Goal: Use online tool/utility: Utilize a website feature to perform a specific function

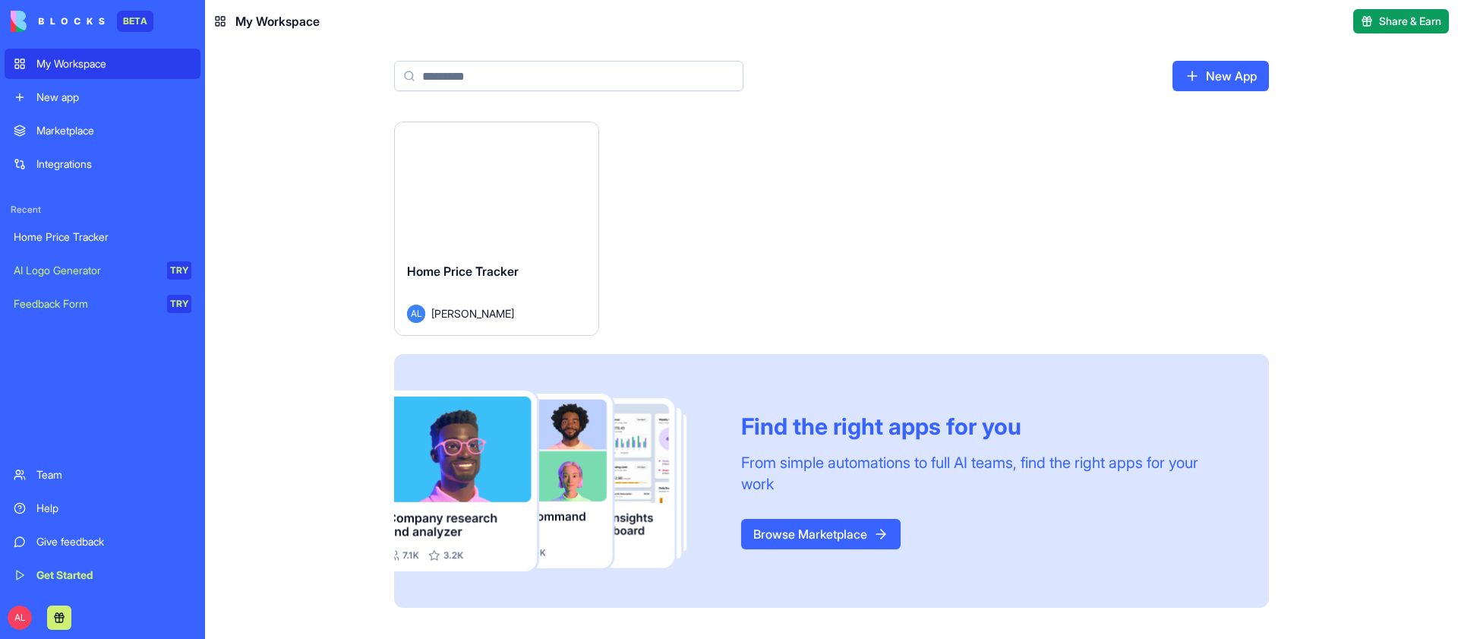
click at [2, 625] on div "BETA My Workspace New app Marketplace Integrations Recent Home Price Tracker AI…" at bounding box center [102, 319] width 205 height 639
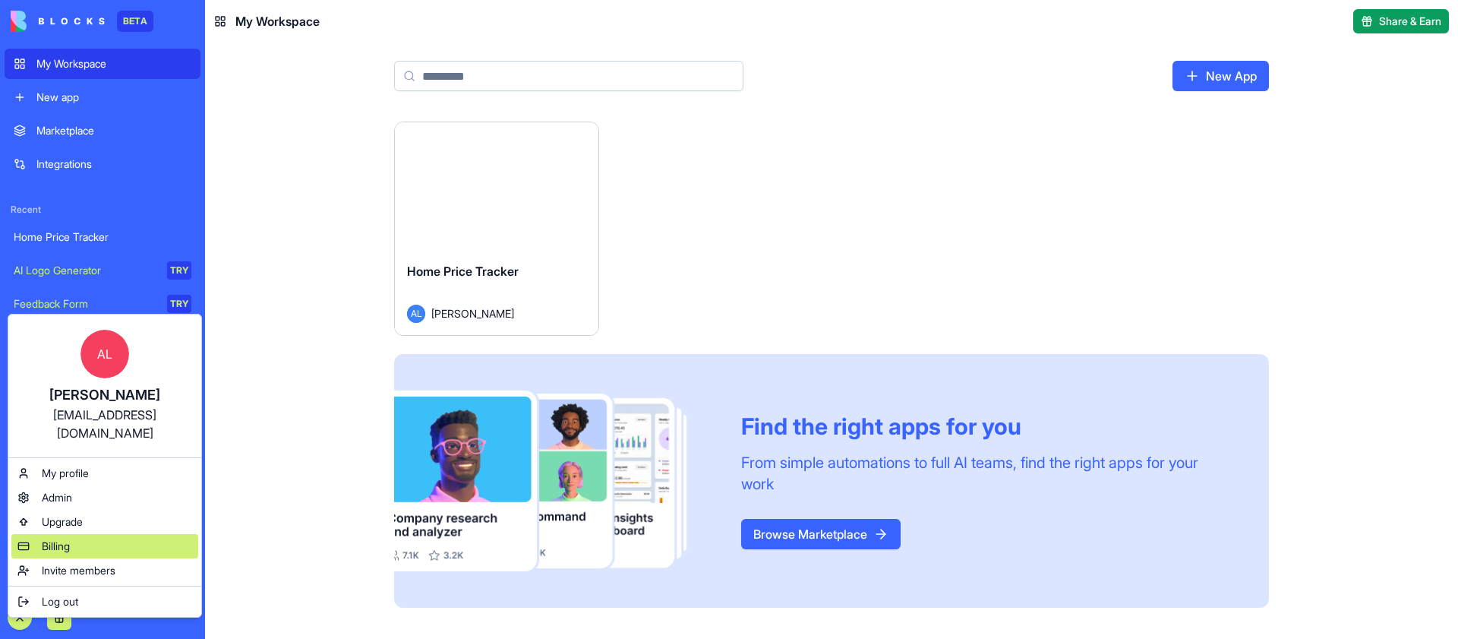
click at [121, 534] on div "Billing" at bounding box center [104, 546] width 187 height 24
click at [97, 534] on div "Billing" at bounding box center [104, 546] width 187 height 24
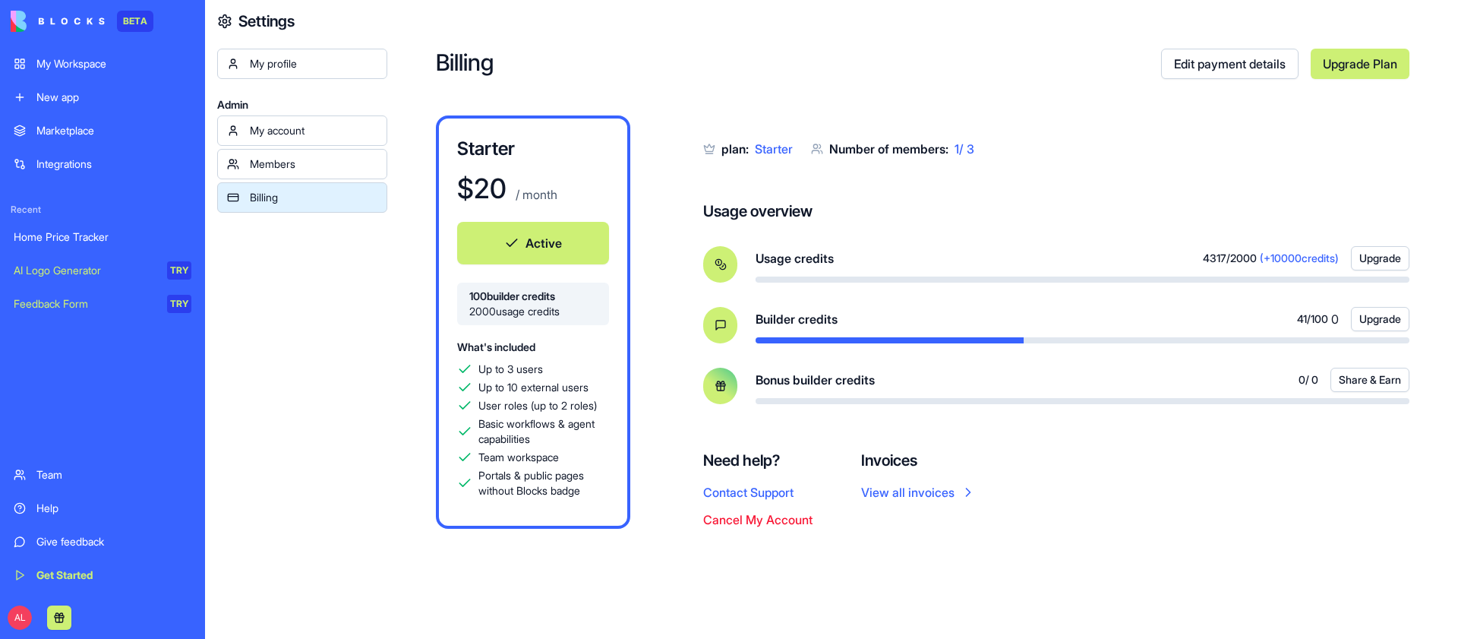
click at [69, 58] on div "My Workspace" at bounding box center [113, 63] width 155 height 15
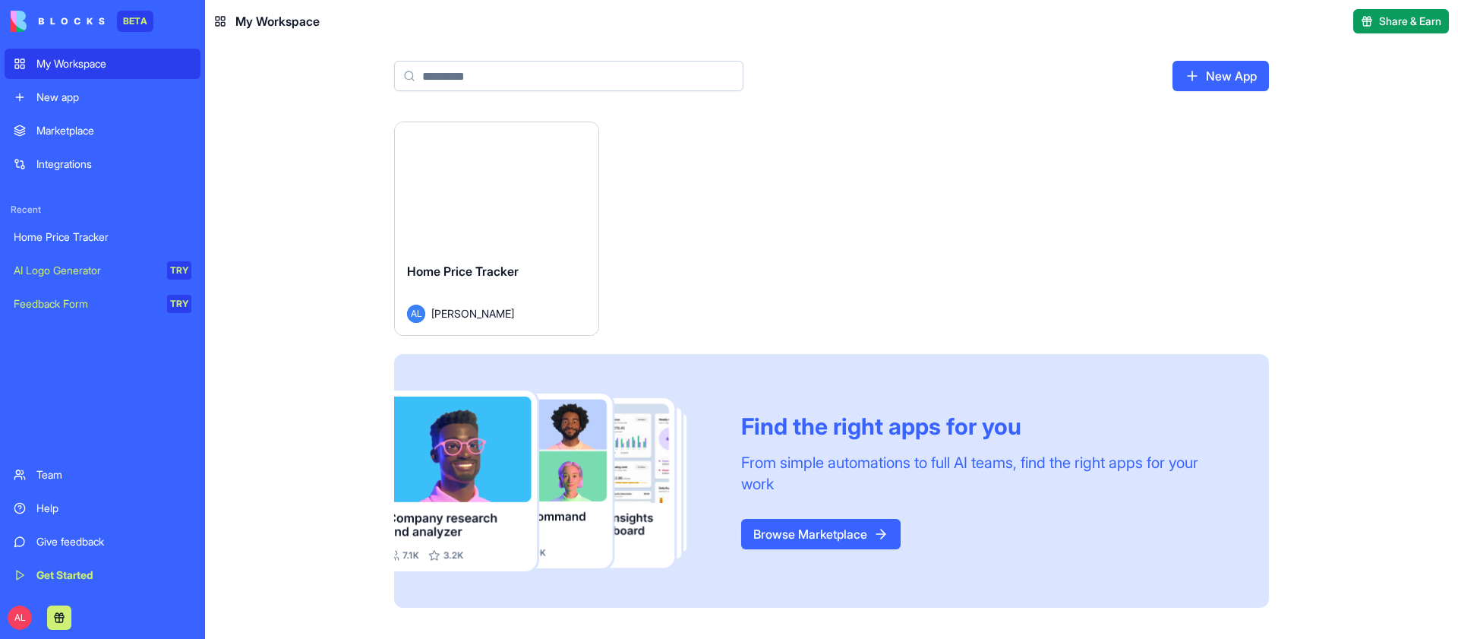
click at [495, 182] on button "Launch" at bounding box center [497, 186] width 114 height 30
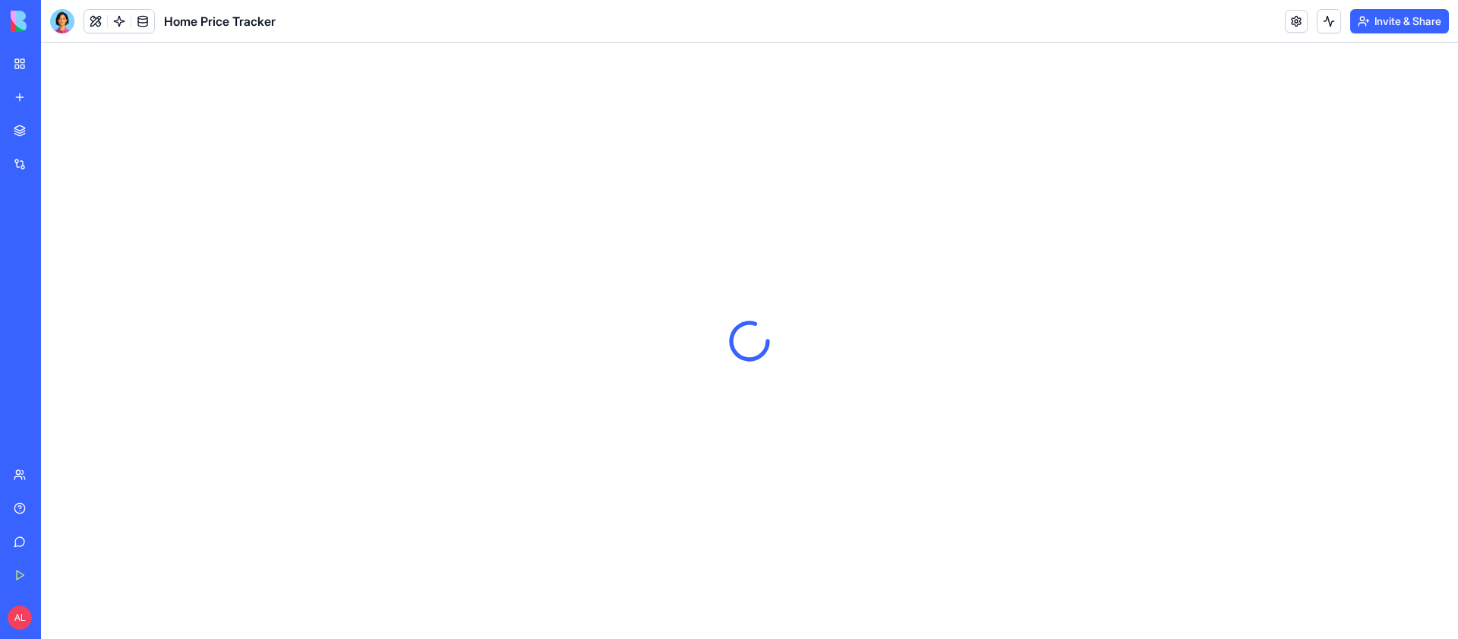
click at [58, 21] on div at bounding box center [62, 21] width 24 height 24
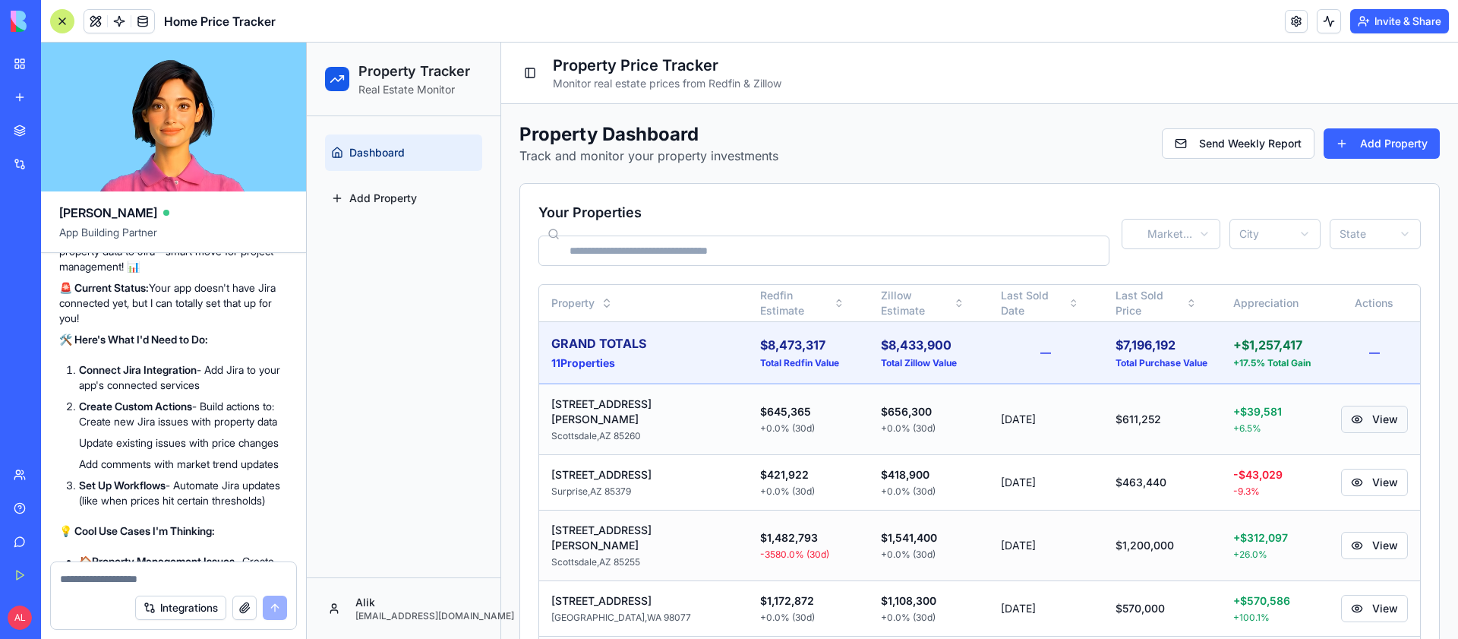
click at [1375, 413] on button "View" at bounding box center [1374, 418] width 67 height 27
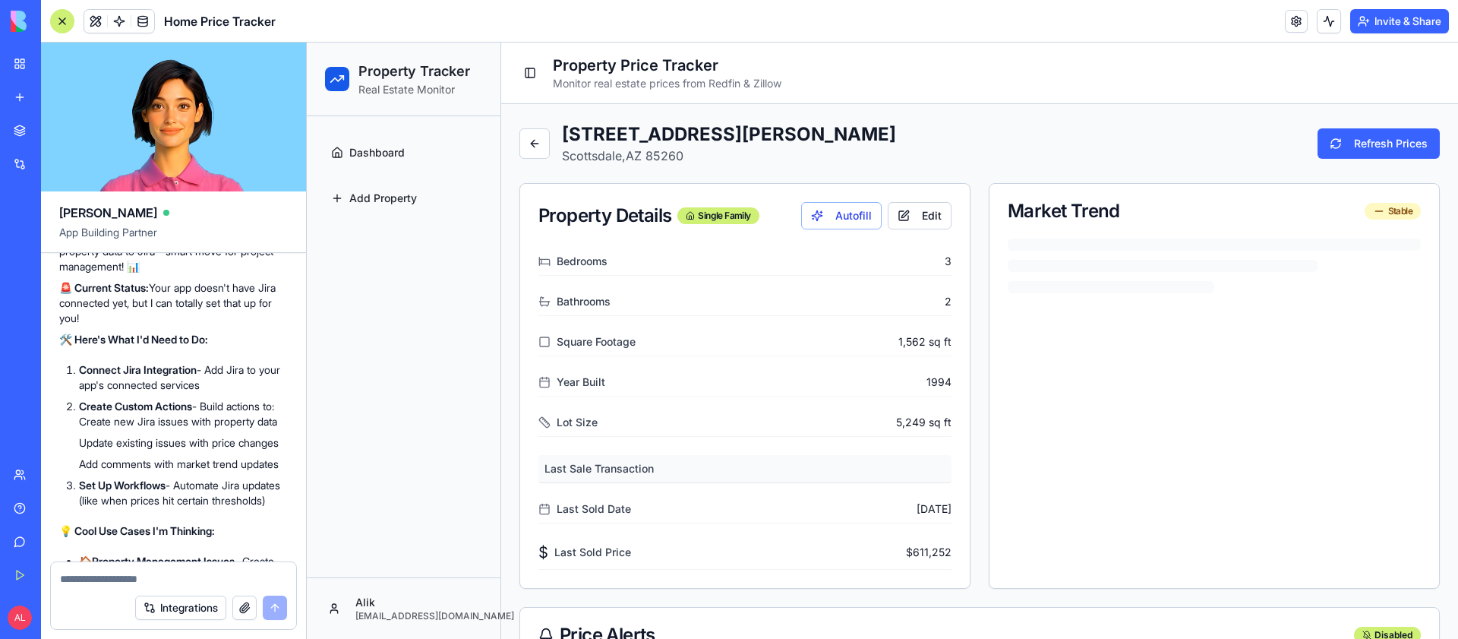
click at [1317, 23] on button at bounding box center [1329, 21] width 24 height 24
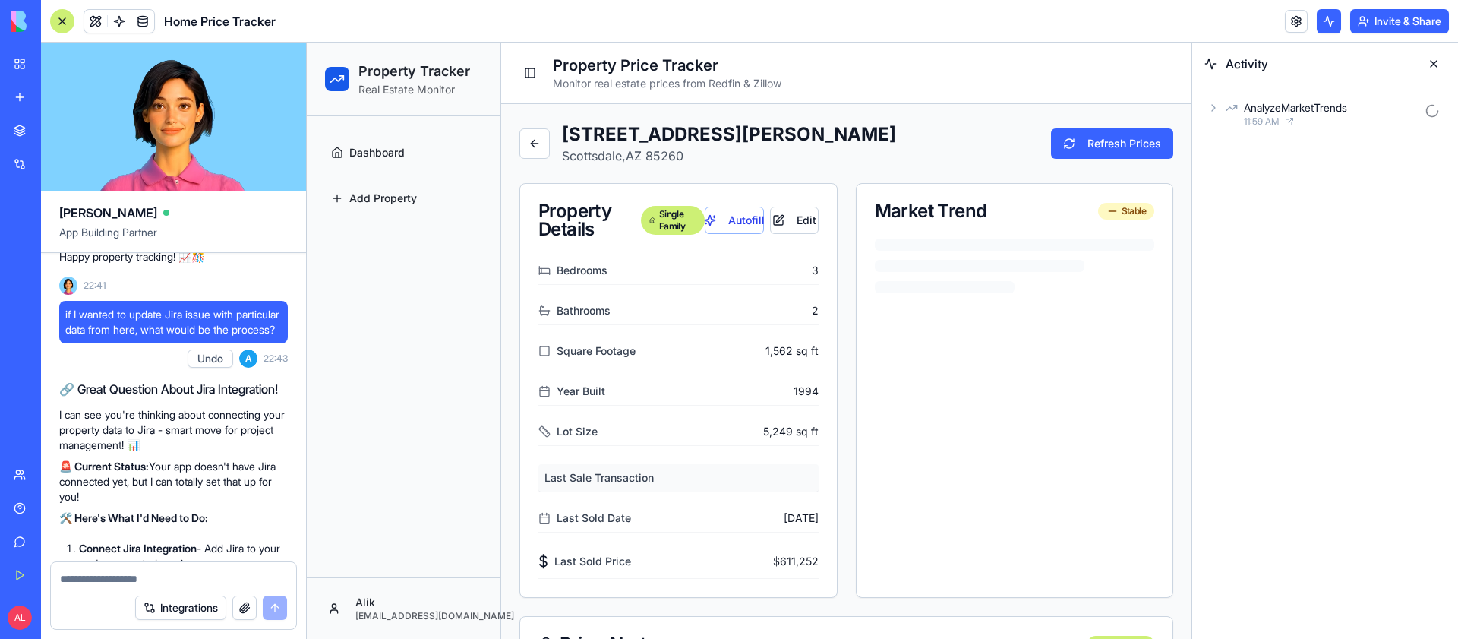
scroll to position [26491, 0]
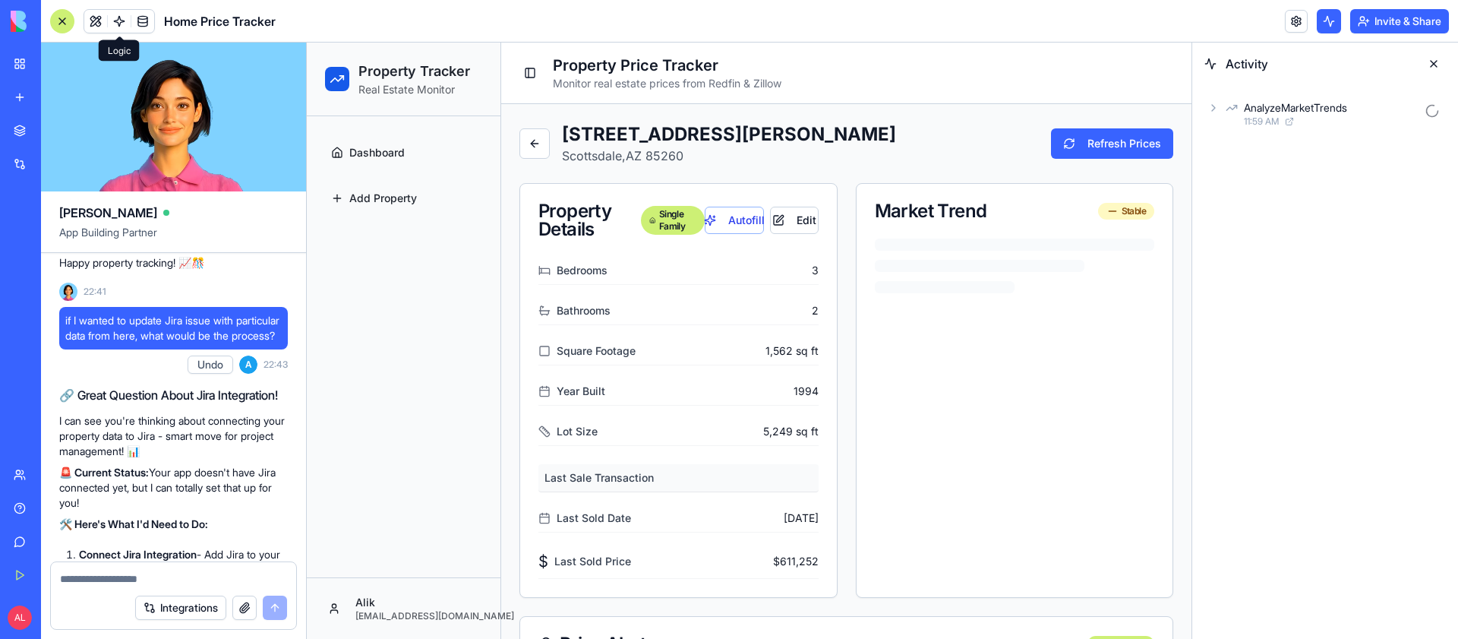
click at [121, 21] on link at bounding box center [119, 21] width 23 height 23
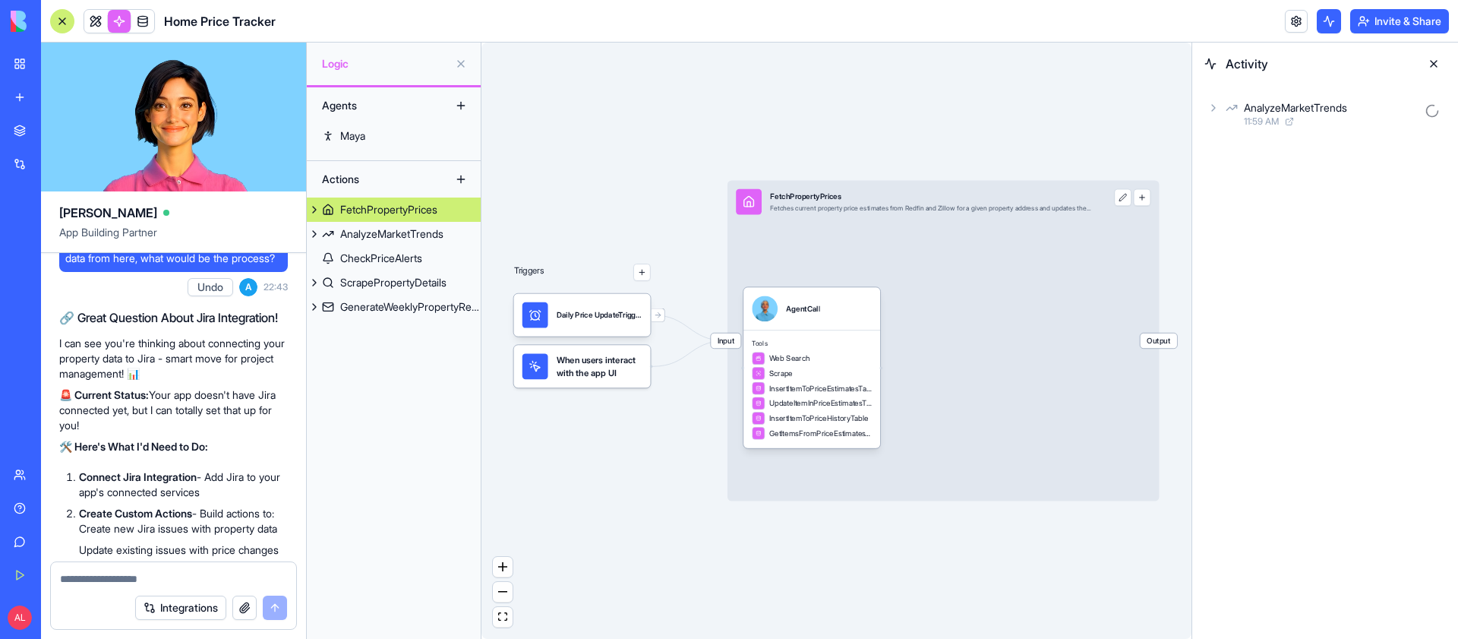
scroll to position [26569, 0]
click at [385, 229] on div "AnalyzeMarketTrends" at bounding box center [391, 233] width 103 height 15
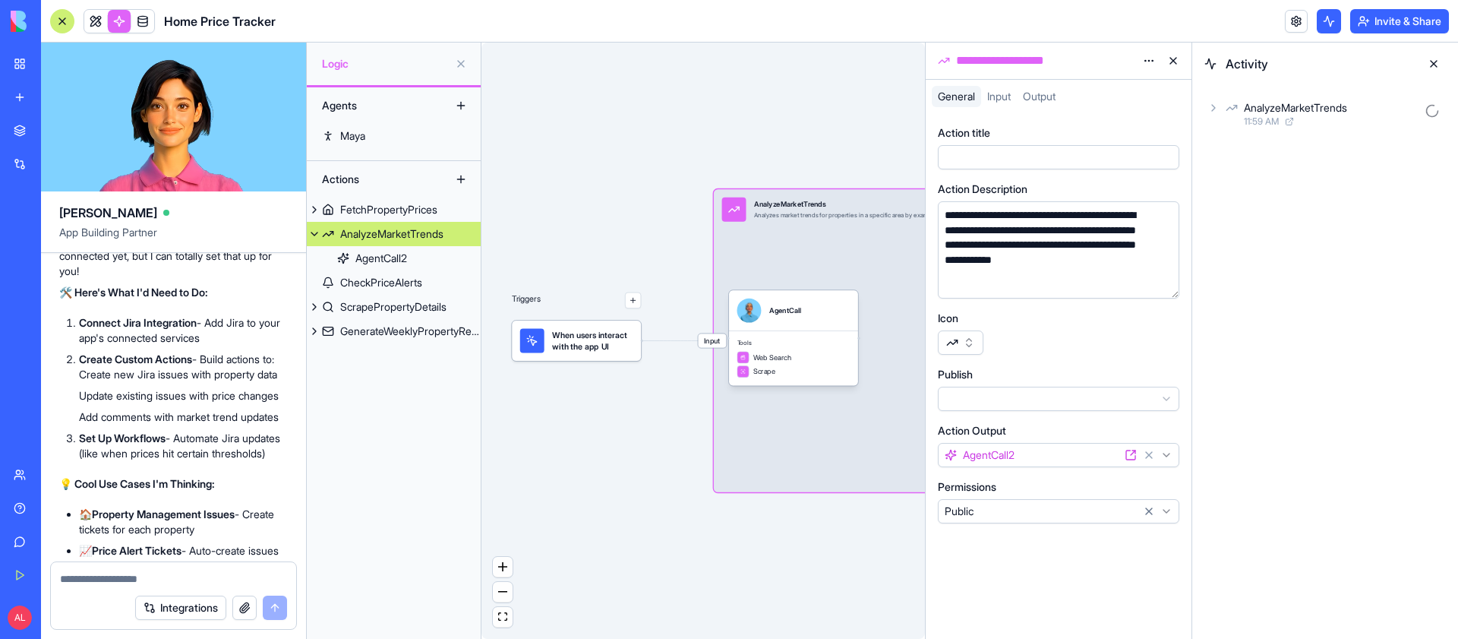
scroll to position [26732, 0]
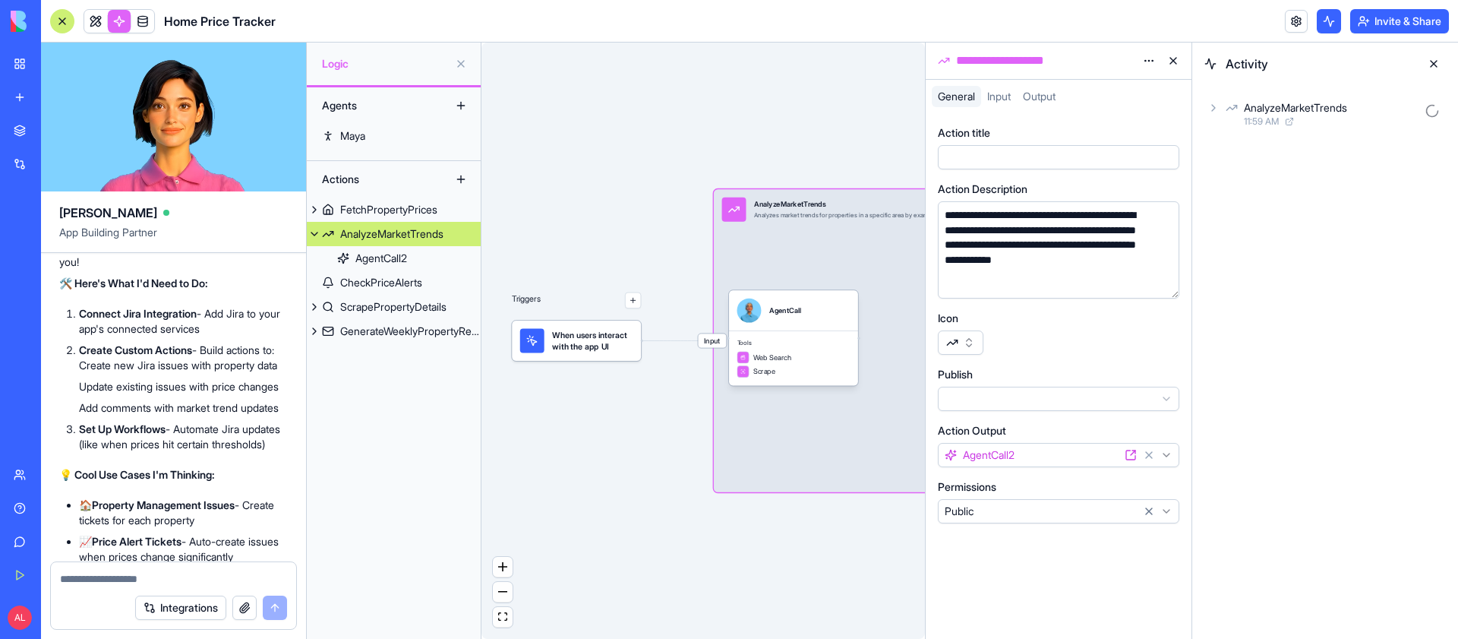
click at [997, 58] on div "**********" at bounding box center [1045, 61] width 184 height 18
copy div "**********"
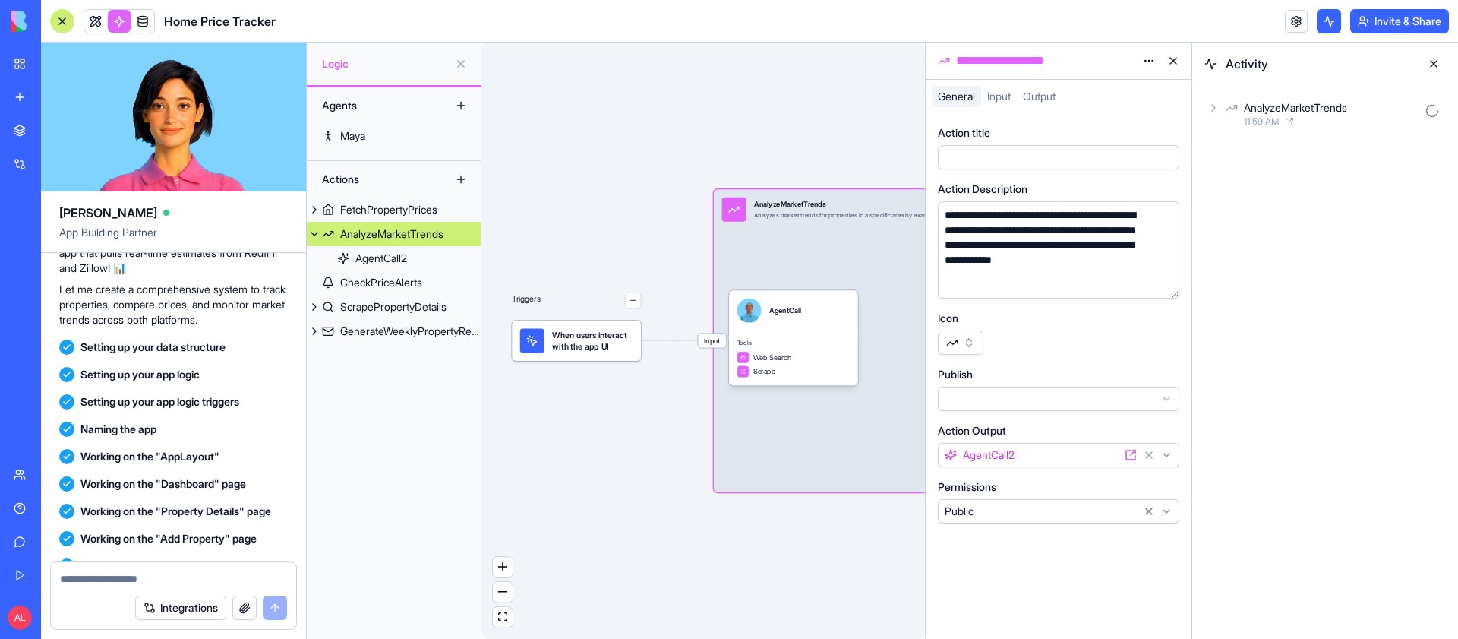
scroll to position [21, 0]
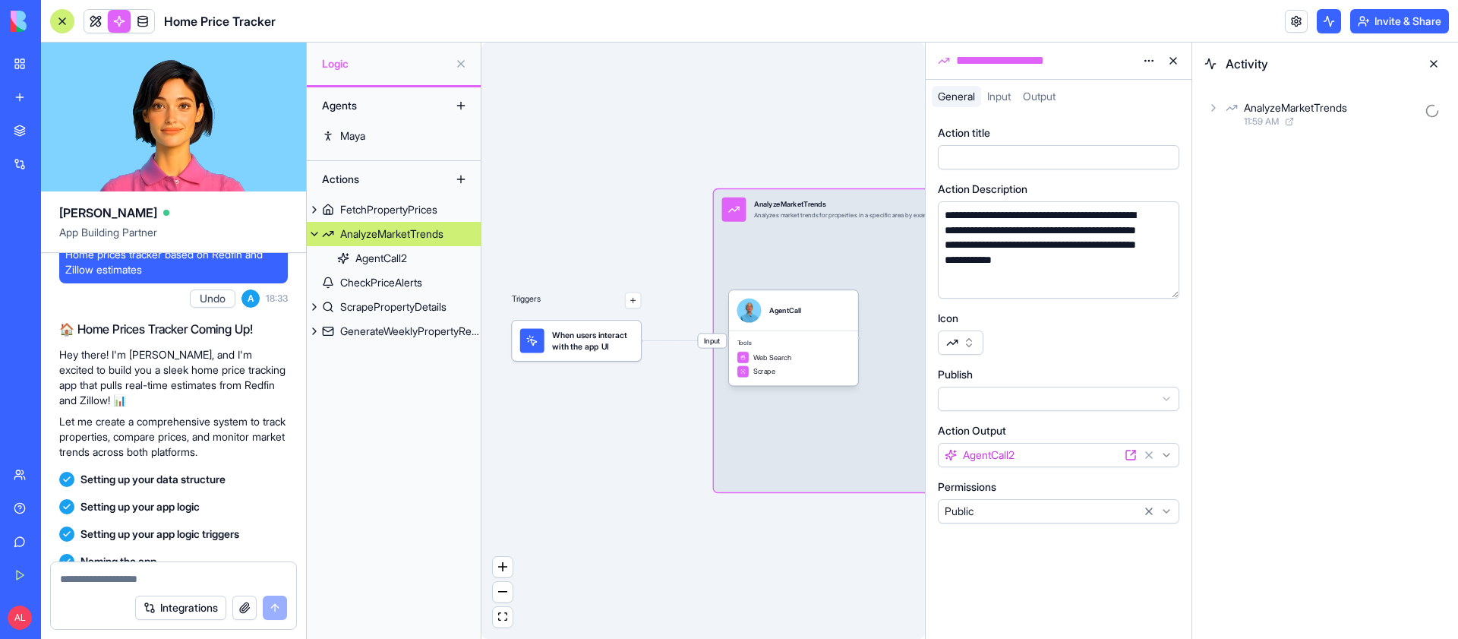
click at [148, 336] on h2 "🏠 Home Prices Tracker Coming Up!" at bounding box center [173, 329] width 229 height 18
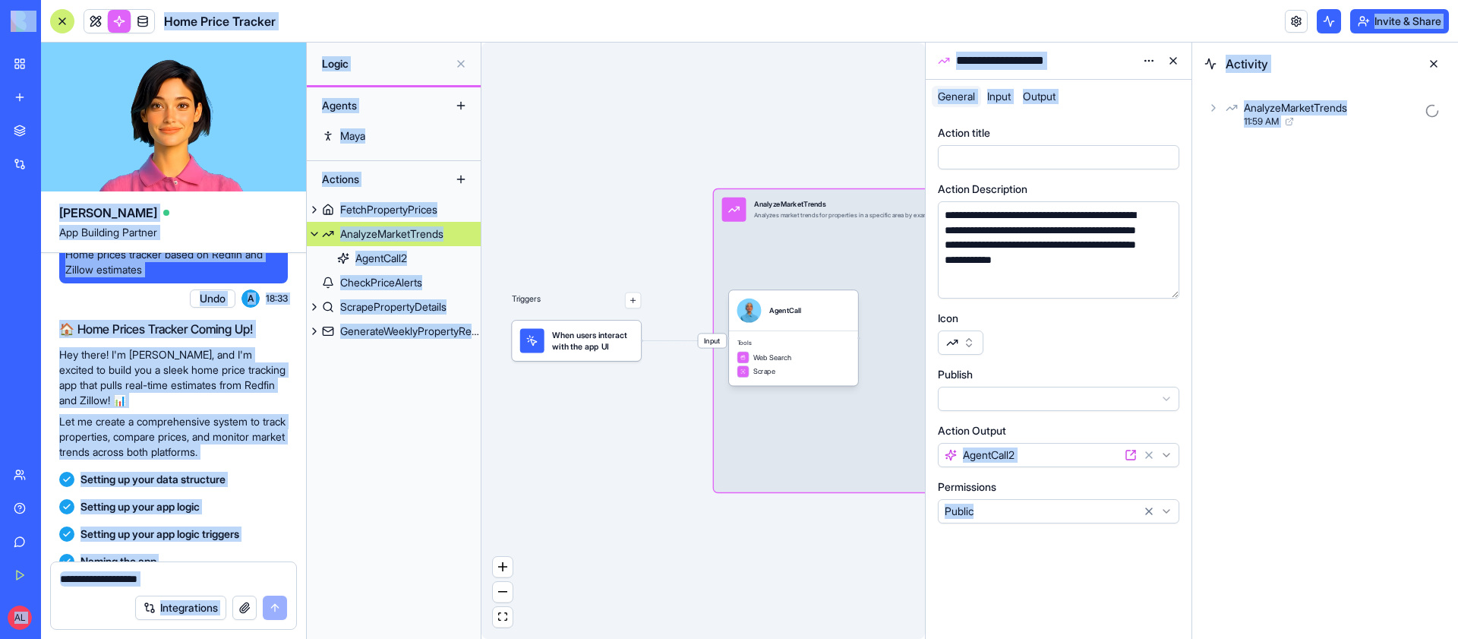
click at [148, 336] on h2 "🏠 Home Prices Tracker Coming Up!" at bounding box center [173, 329] width 229 height 18
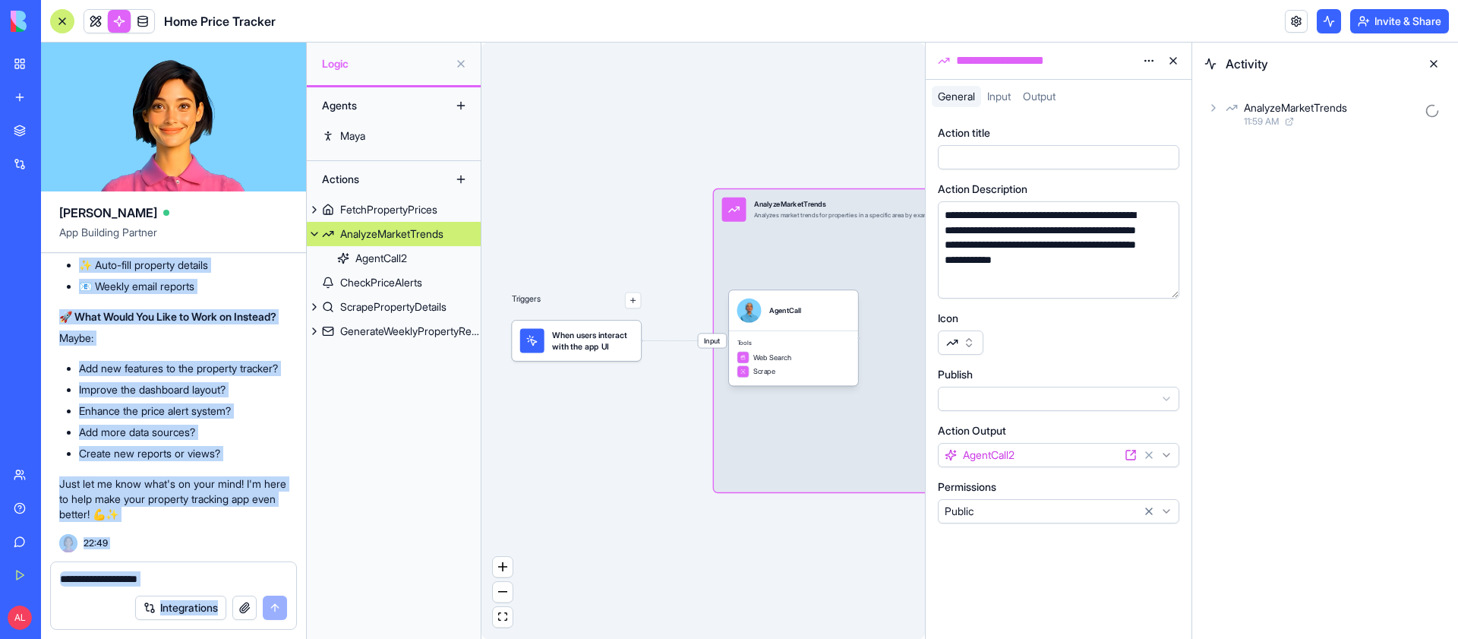
scroll to position [29620, 0]
drag, startPoint x: 65, startPoint y: 276, endPoint x: 162, endPoint y: 519, distance: 261.7
copy div "Lore ipsumd sitamet conse ad Elitse doe Tempor incididun Utla E 17:26 🏠 Dolo Ma…"
click at [392, 209] on div "FetchPropertyPrices" at bounding box center [388, 209] width 97 height 15
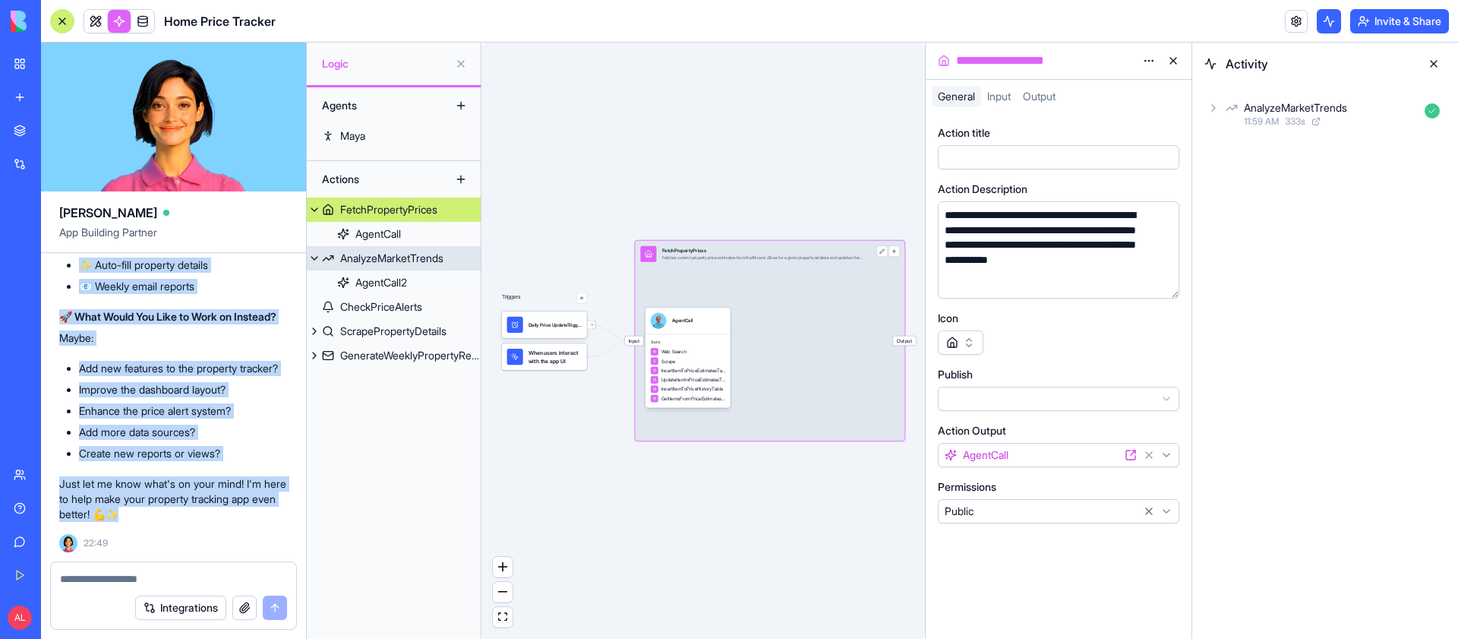
click at [387, 260] on div "AnalyzeMarketTrends" at bounding box center [391, 258] width 103 height 15
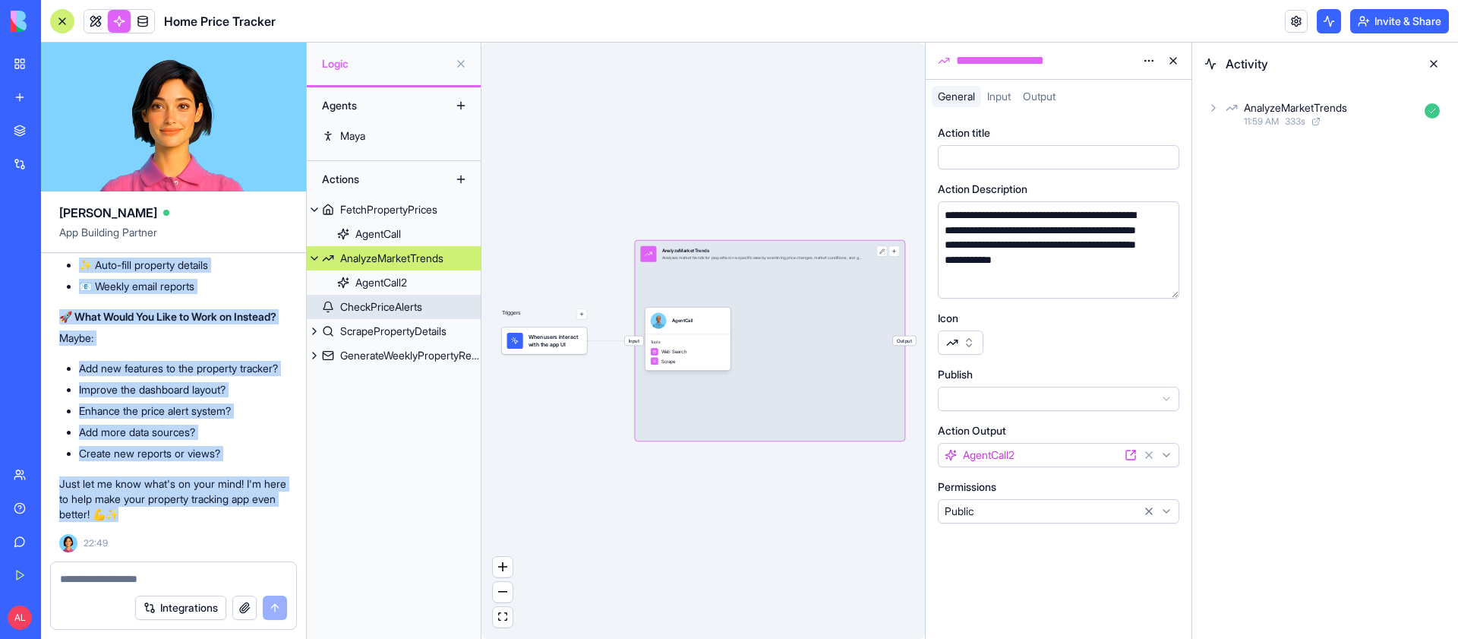
click at [389, 312] on div "CheckPriceAlerts" at bounding box center [381, 306] width 82 height 15
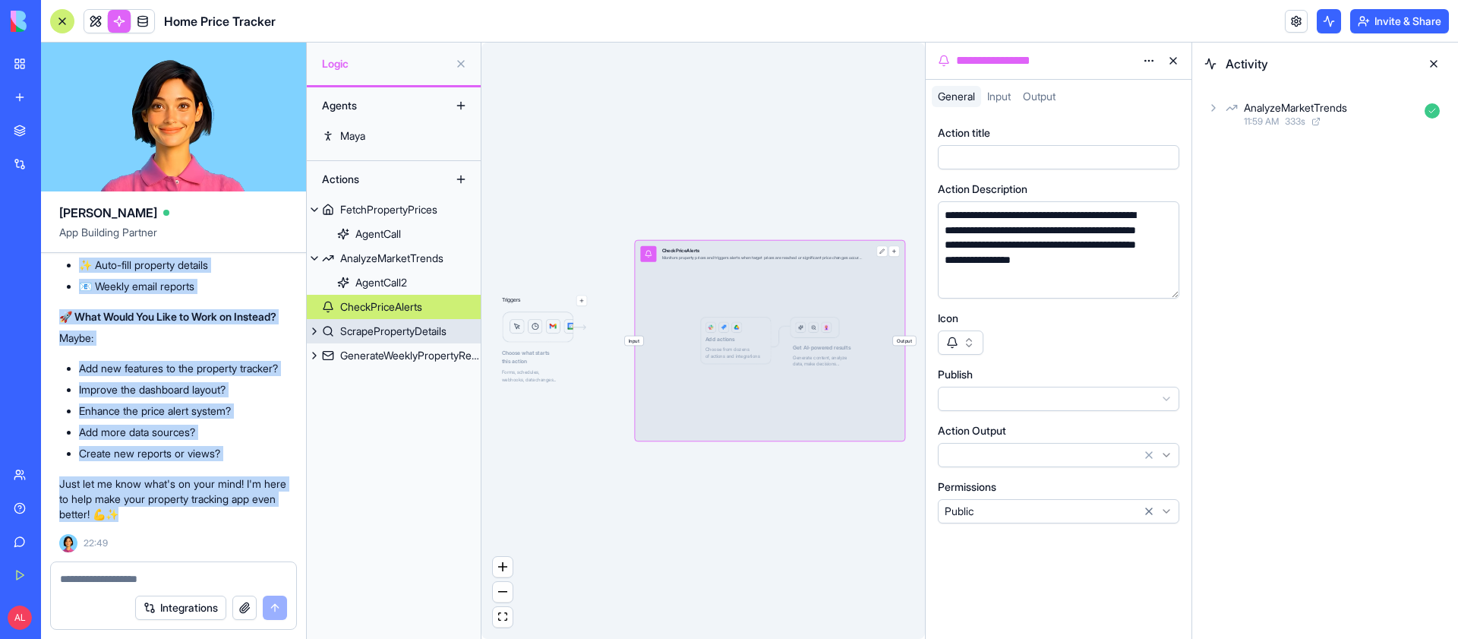
click at [390, 332] on div "ScrapePropertyDetails" at bounding box center [393, 330] width 106 height 15
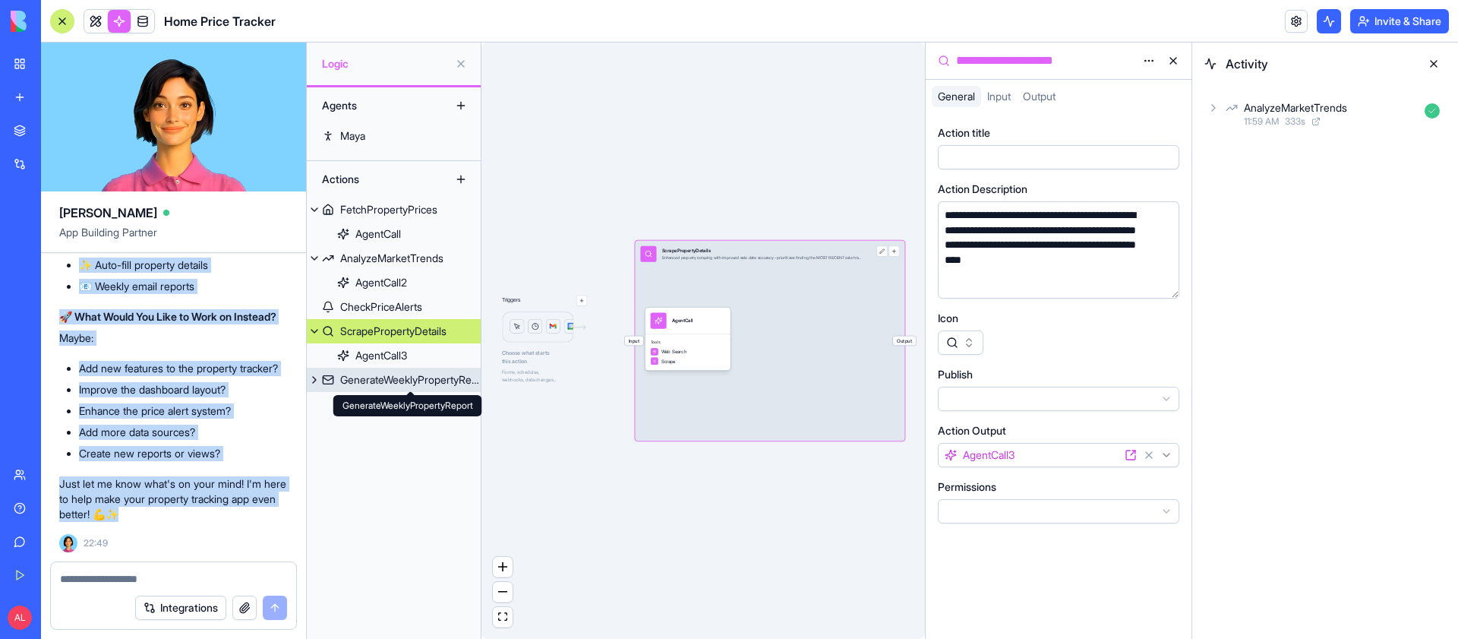
click at [394, 375] on div "GenerateWeeklyPropertyReport" at bounding box center [410, 379] width 140 height 15
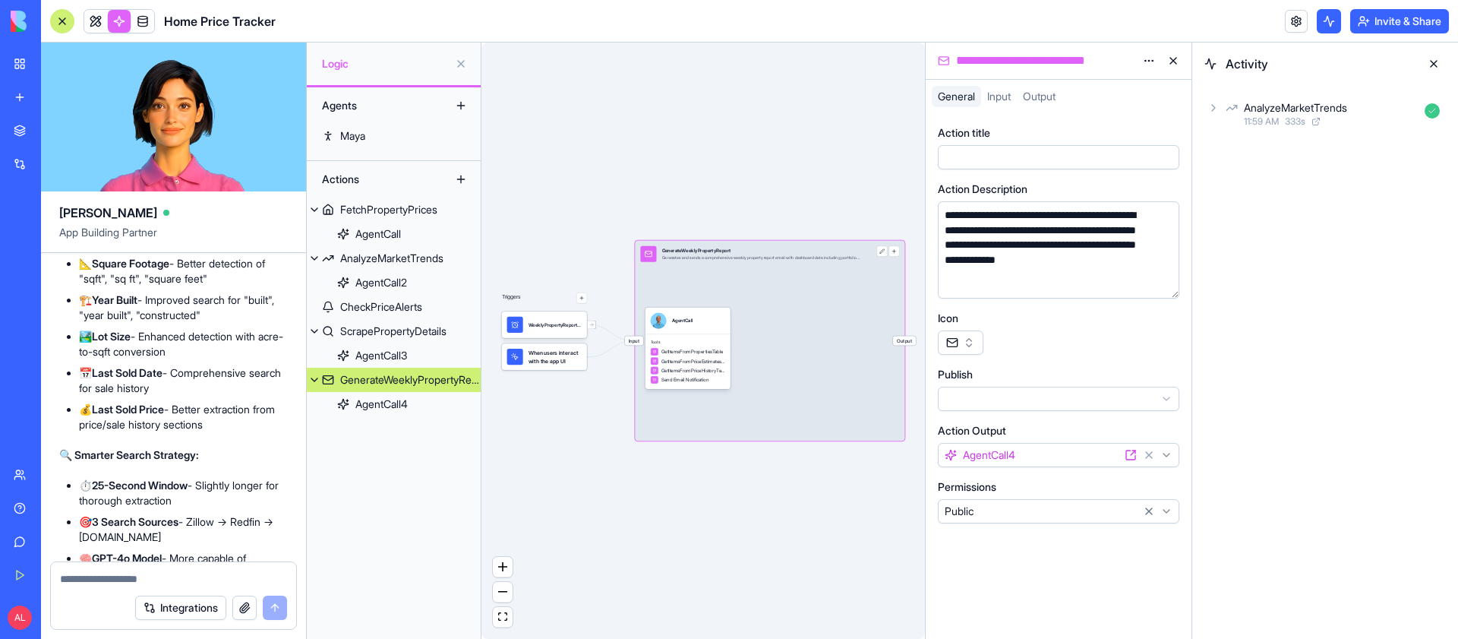
scroll to position [16823, 0]
drag, startPoint x: 65, startPoint y: 309, endPoint x: 155, endPoint y: 303, distance: 89.8
copy span "Much MUC better!"
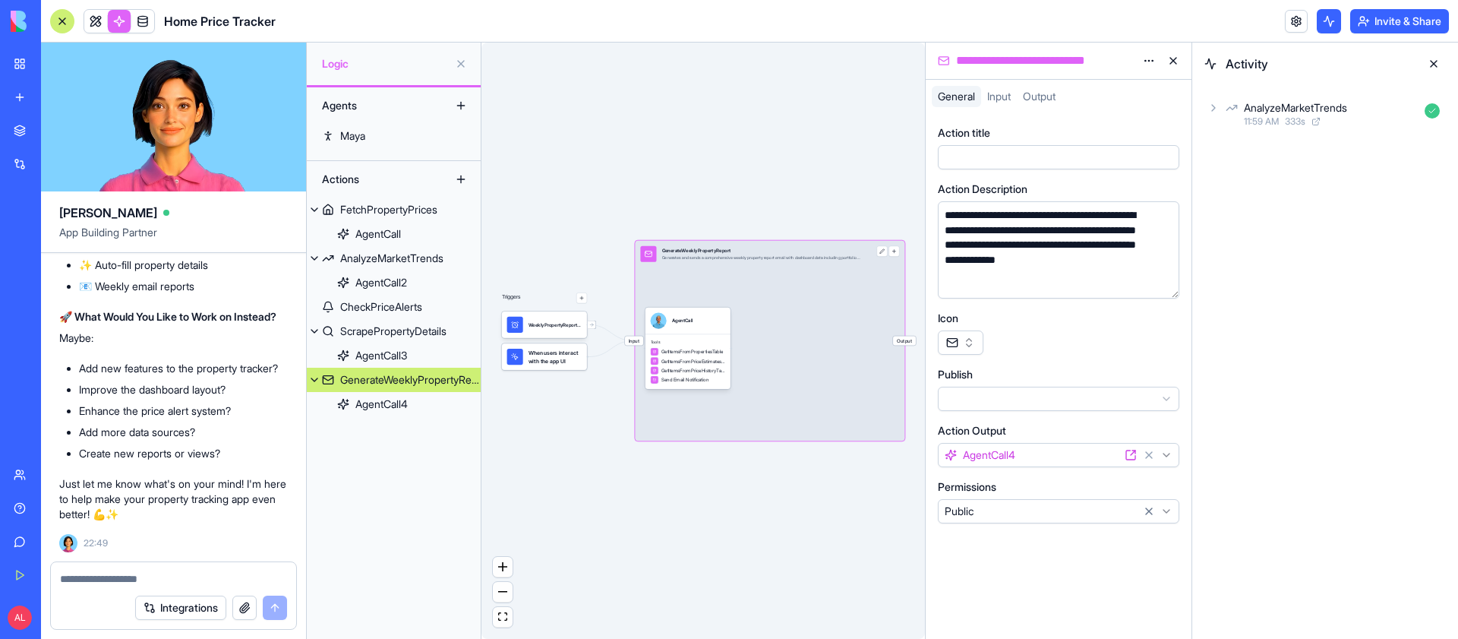
scroll to position [29620, 0]
click at [417, 256] on div "AnalyzeMarketTrends" at bounding box center [391, 258] width 103 height 15
